Goal: Task Accomplishment & Management: Use online tool/utility

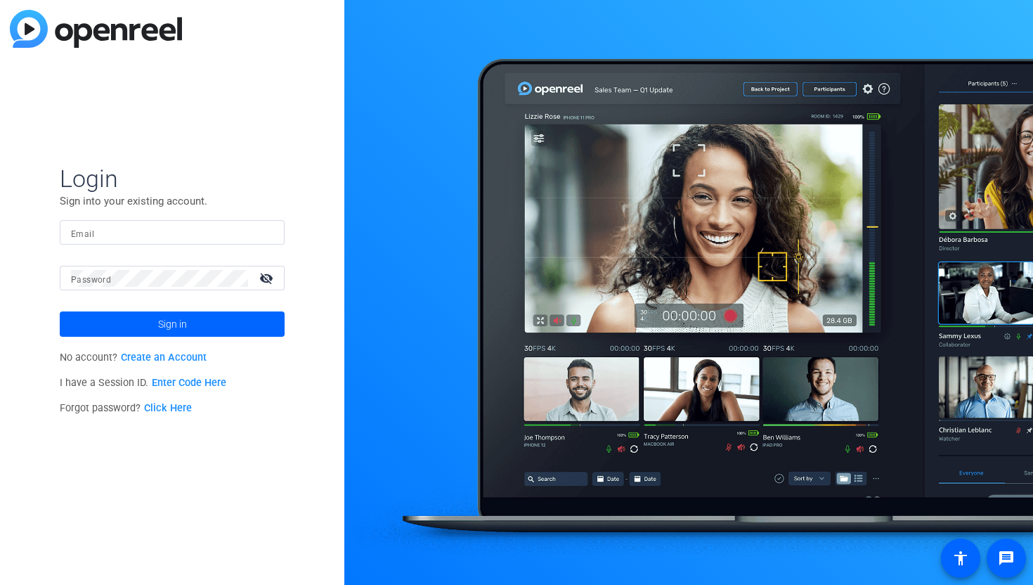
click at [856, 53] on div at bounding box center [688, 292] width 689 height 585
click at [73, 235] on mat-label "Email" at bounding box center [82, 234] width 23 height 10
click at [73, 235] on input "Email" at bounding box center [172, 232] width 202 height 17
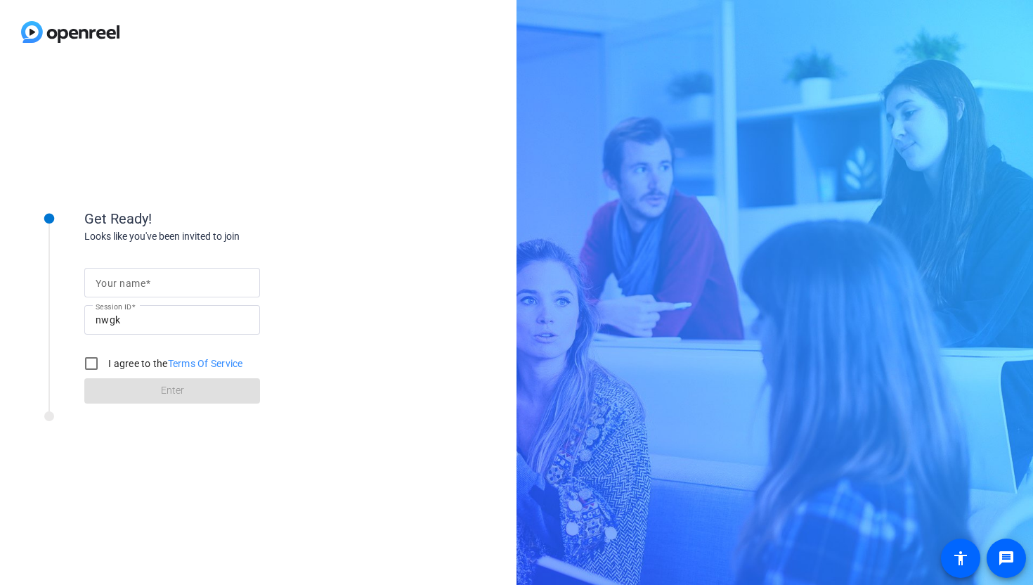
click at [91, 280] on div "Your name" at bounding box center [172, 283] width 176 height 30
type input "Nicxk Mendez"
click at [89, 364] on input "I agree to the Terms Of Service" at bounding box center [91, 363] width 28 height 28
checkbox input "true"
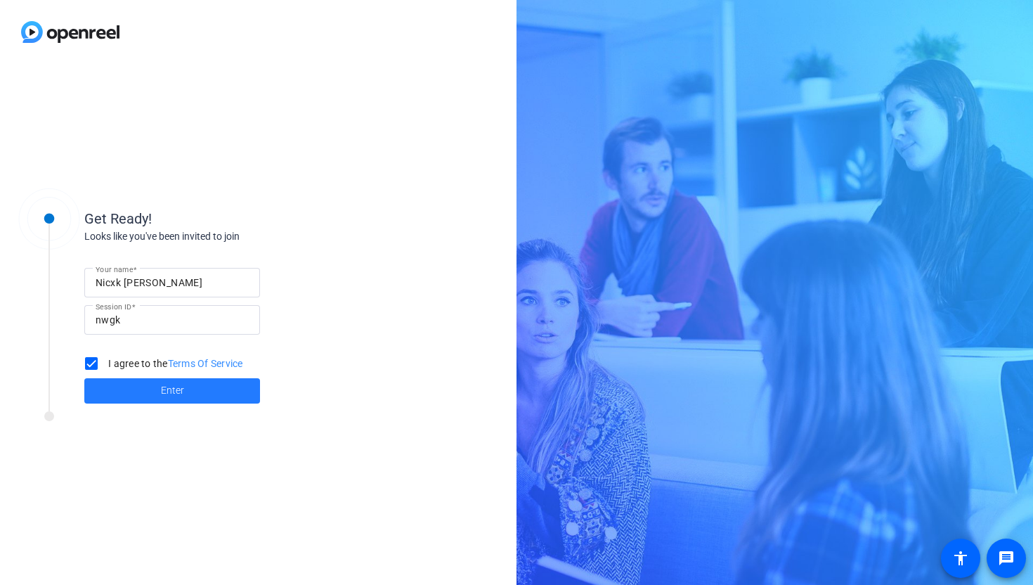
click at [152, 396] on span at bounding box center [172, 391] width 176 height 34
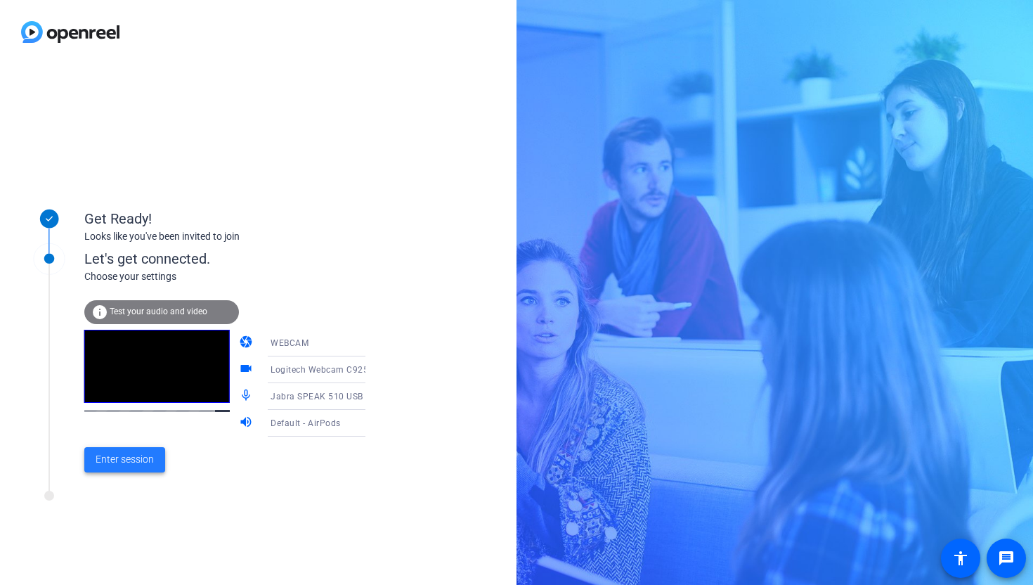
click at [119, 457] on span "Enter session" at bounding box center [125, 459] width 58 height 15
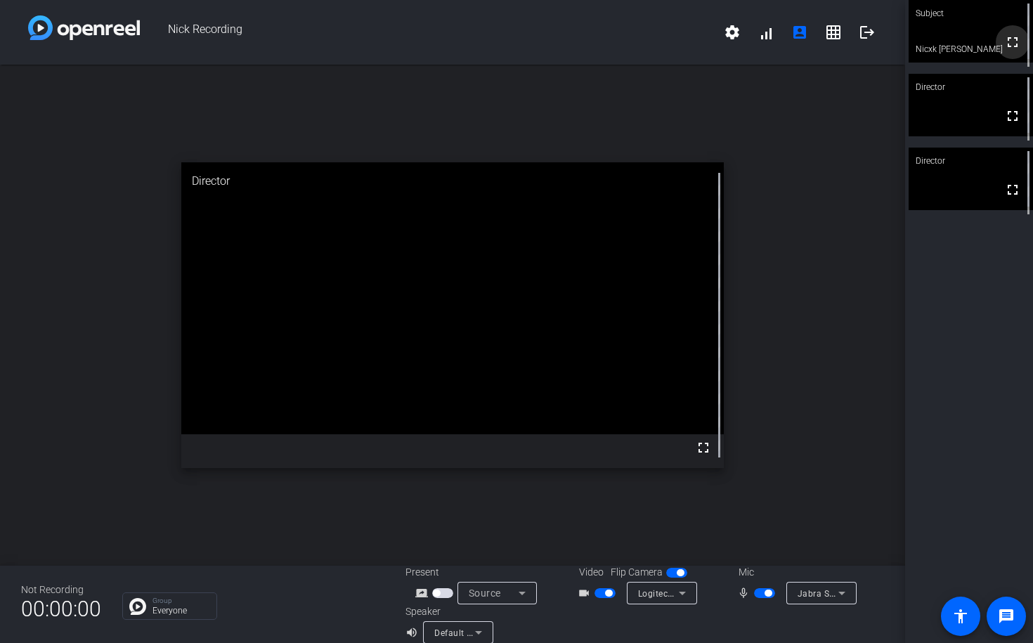
click at [1013, 48] on mat-icon "fullscreen" at bounding box center [1012, 42] width 17 height 17
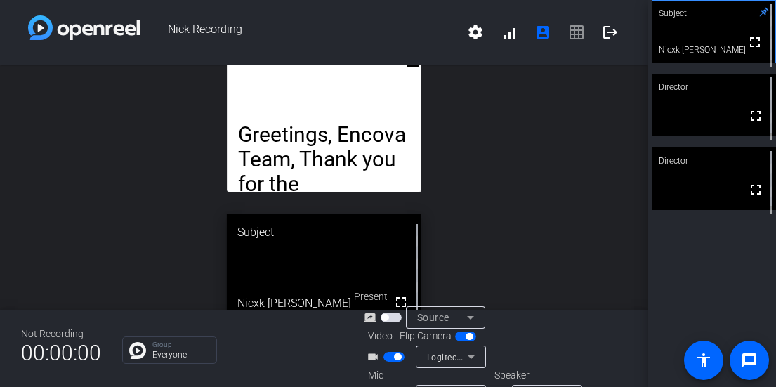
click at [312, 382] on div "Not Recording 00:00:00 Group Everyone Present screen_share_outline Source Video…" at bounding box center [324, 348] width 649 height 77
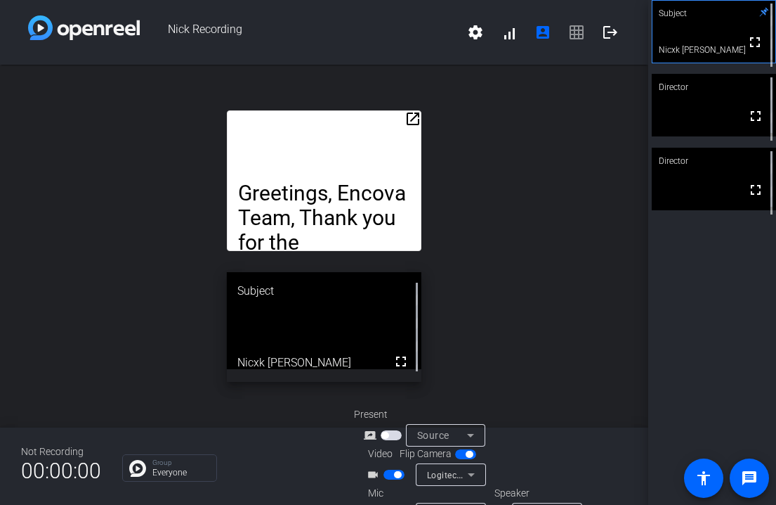
drag, startPoint x: 415, startPoint y: 121, endPoint x: 389, endPoint y: 11, distance: 112.5
click at [394, 6] on div "Nick Recording settings signal_cellular_alt account_box grid_on logout open_in_…" at bounding box center [324, 252] width 649 height 505
drag, startPoint x: 411, startPoint y: 119, endPoint x: 331, endPoint y: 163, distance: 91.2
click at [331, 163] on div "open_in_new Greetings, Encova Team, Thank you for the opportunity to present to…" at bounding box center [324, 180] width 195 height 141
drag, startPoint x: 366, startPoint y: 135, endPoint x: 484, endPoint y: 164, distance: 121.7
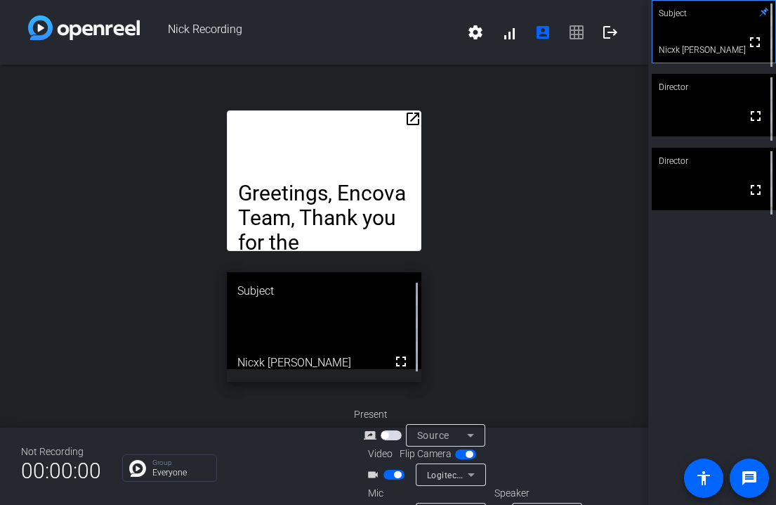
click at [484, 164] on div "open_in_new Greetings, Encova Team, Thank you for the opportunity to present to…" at bounding box center [324, 246] width 649 height 363
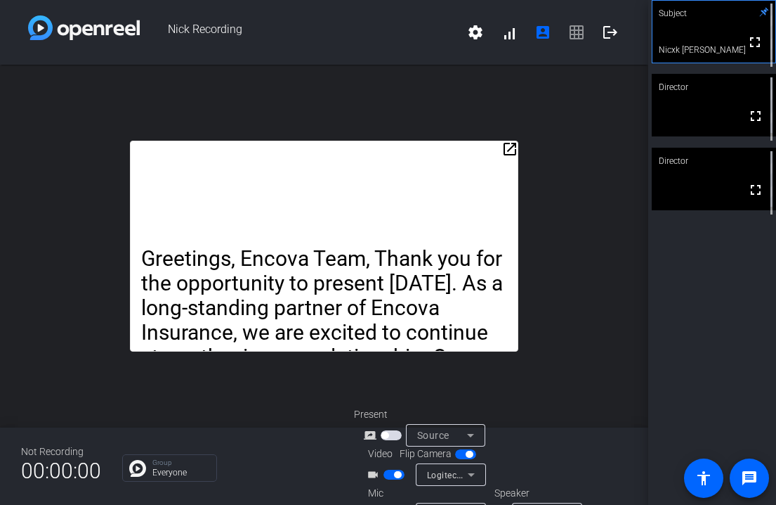
drag, startPoint x: 511, startPoint y: 150, endPoint x: 510, endPoint y: 131, distance: 19.7
click at [510, 131] on div "open_in_new Greetings, Encova Team, Thank you for the opportunity to present to…" at bounding box center [324, 246] width 649 height 363
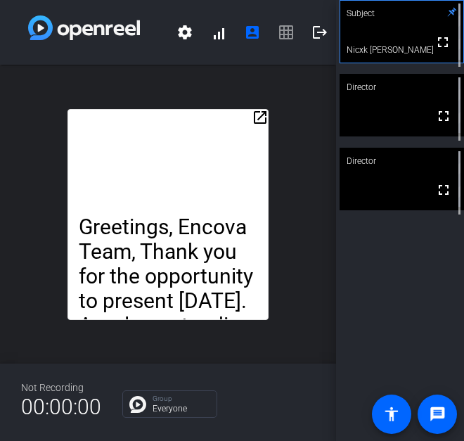
click at [285, 38] on span "settings signal_cellular_alt account_box grid_on logout" at bounding box center [252, 32] width 169 height 34
